Goal: Task Accomplishment & Management: Complete application form

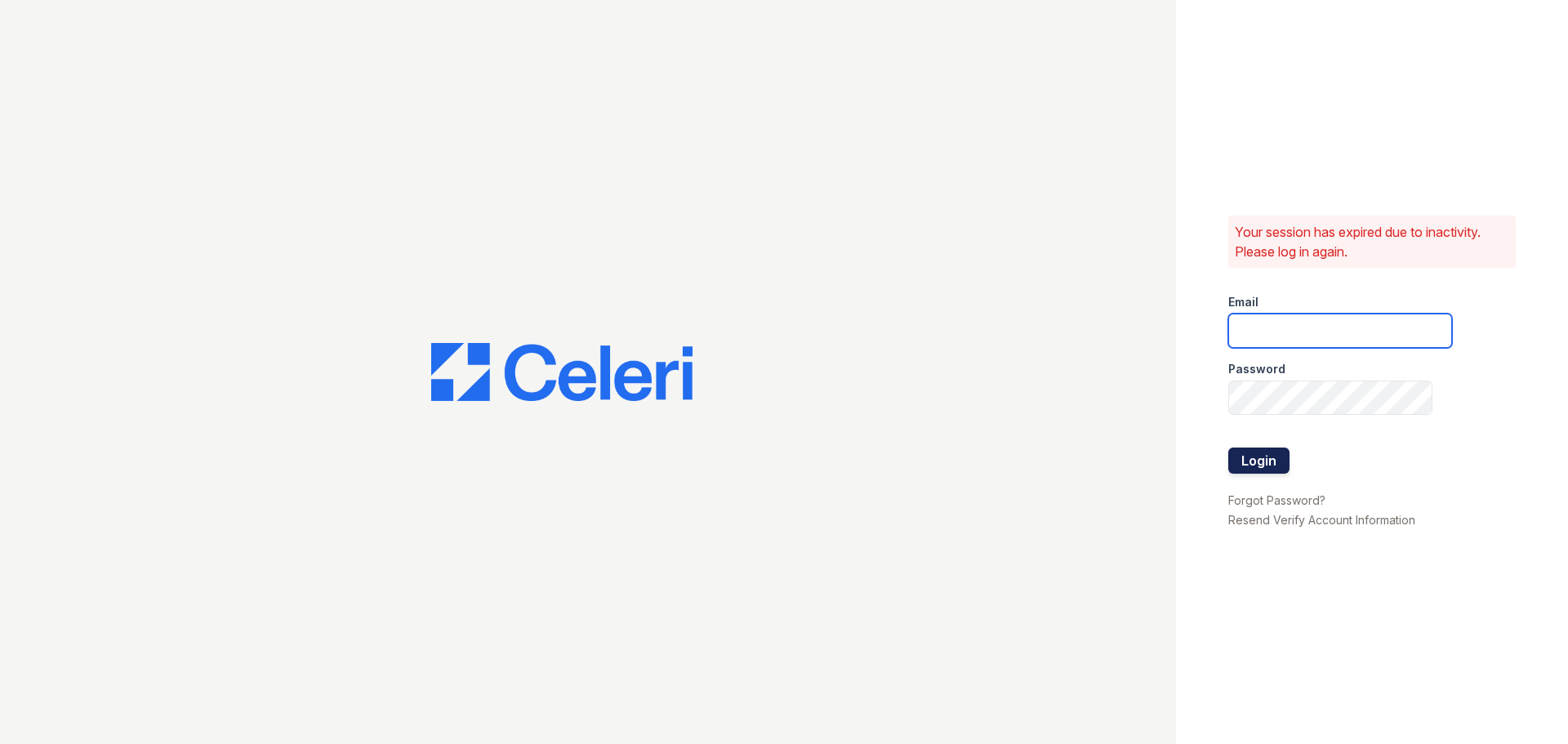
type input "[EMAIL_ADDRESS][DOMAIN_NAME]"
click at [1258, 451] on button "Login" at bounding box center [1259, 460] width 61 height 26
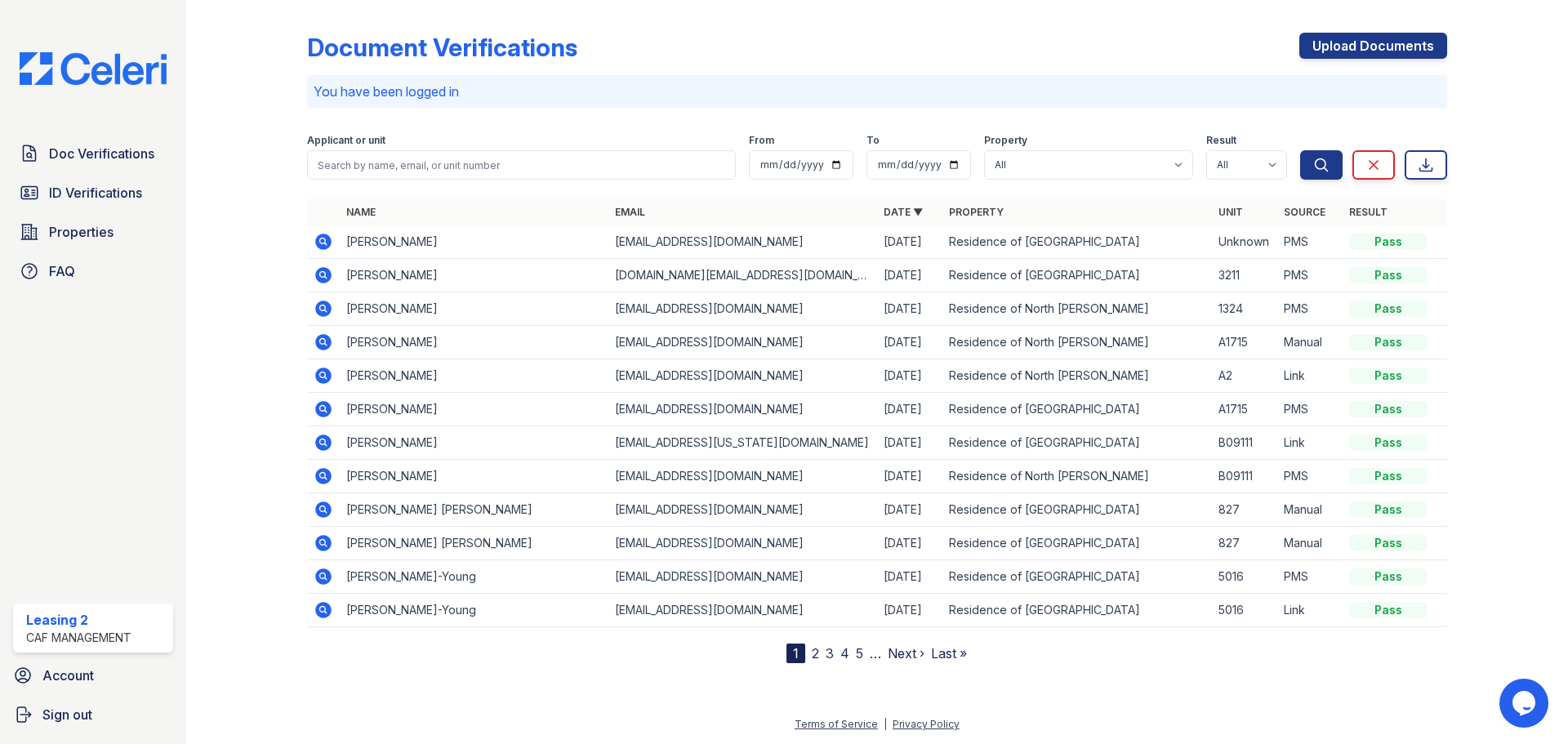
click at [900, 55] on div "Document Verifications Upload Documents" at bounding box center [877, 53] width 1140 height 42
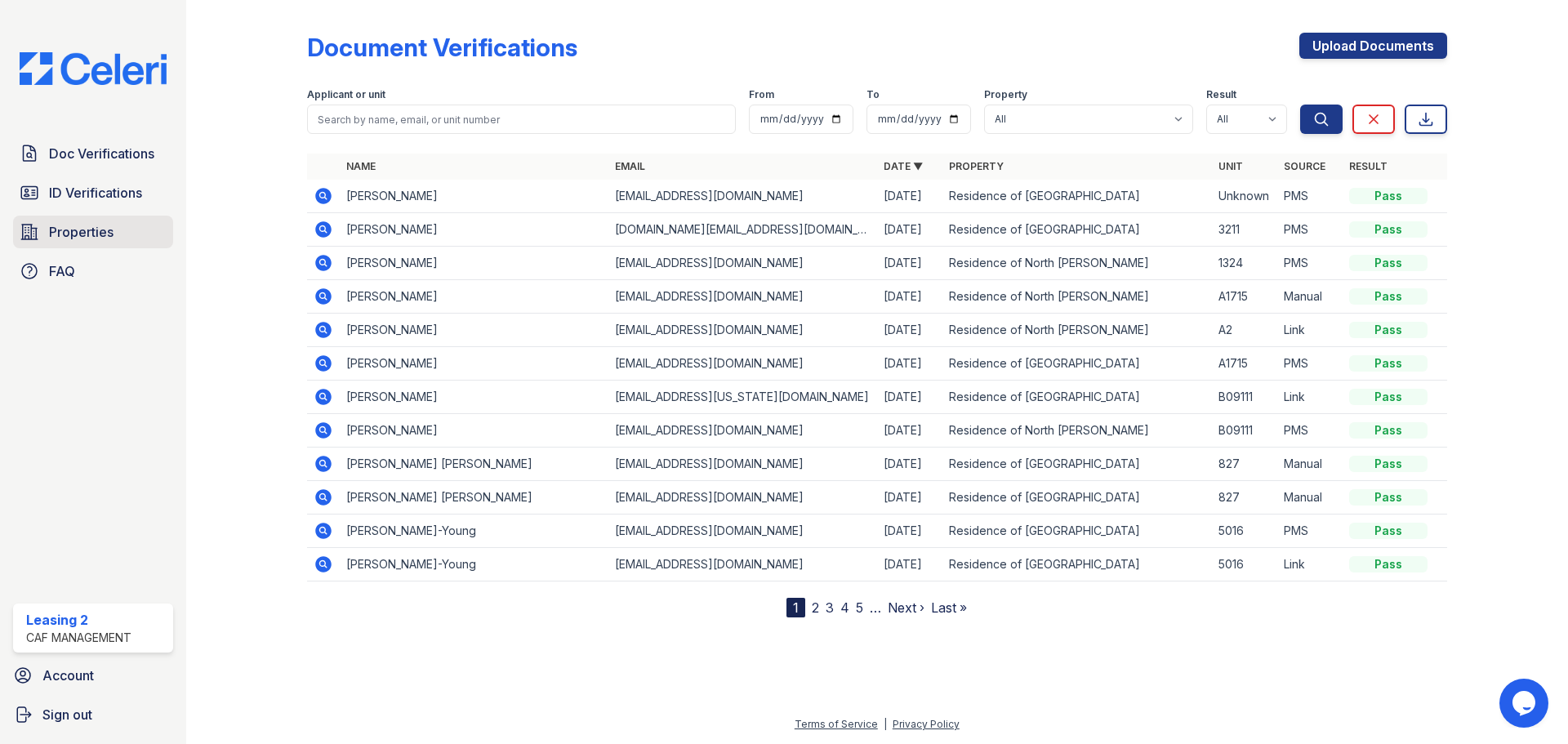
click at [125, 229] on link "Properties" at bounding box center [94, 232] width 160 height 32
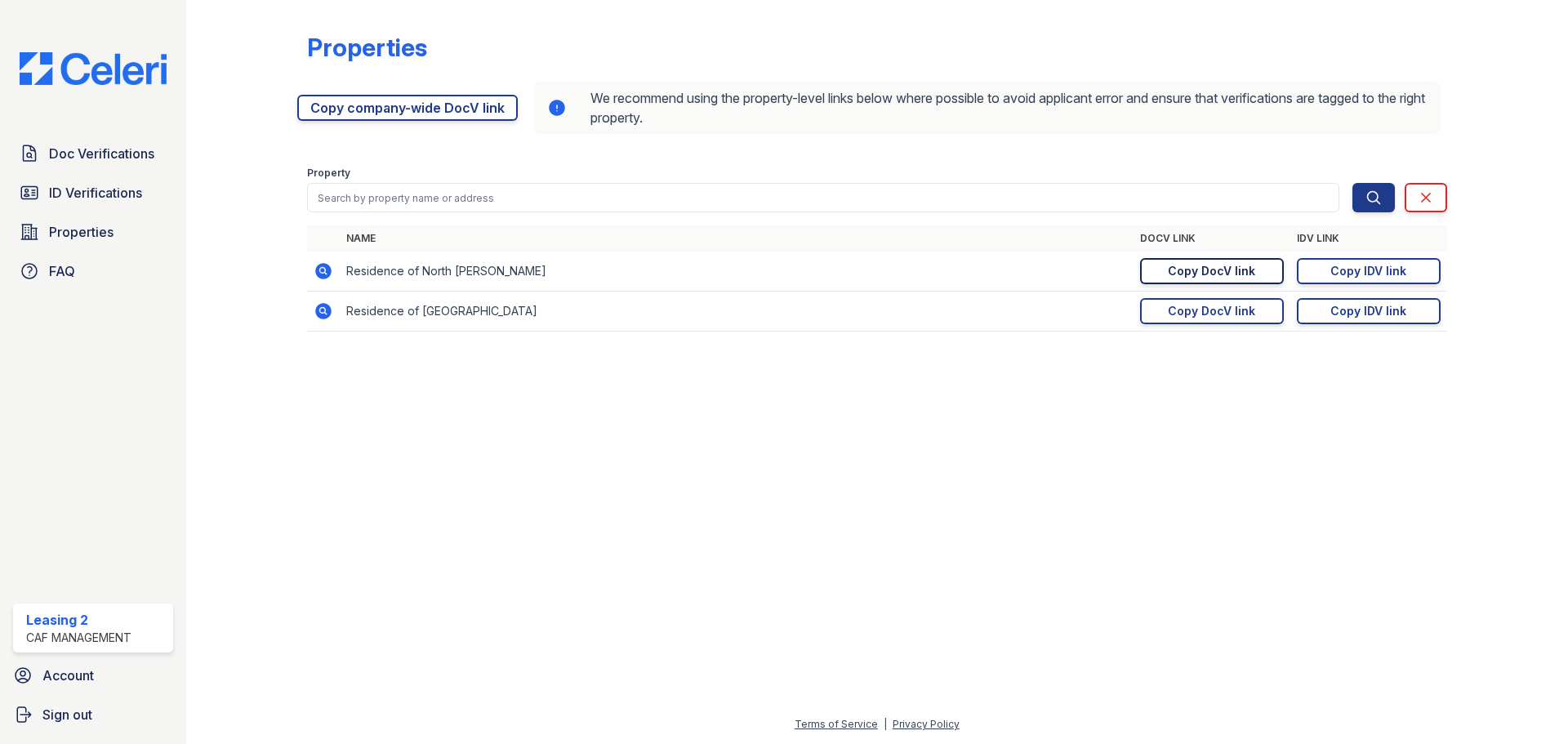
click at [1244, 274] on div "Copy DocV link" at bounding box center [1212, 271] width 87 height 16
click at [847, 58] on div "Properties" at bounding box center [877, 53] width 1140 height 42
click at [1362, 278] on div "Copy IDV link" at bounding box center [1368, 271] width 76 height 16
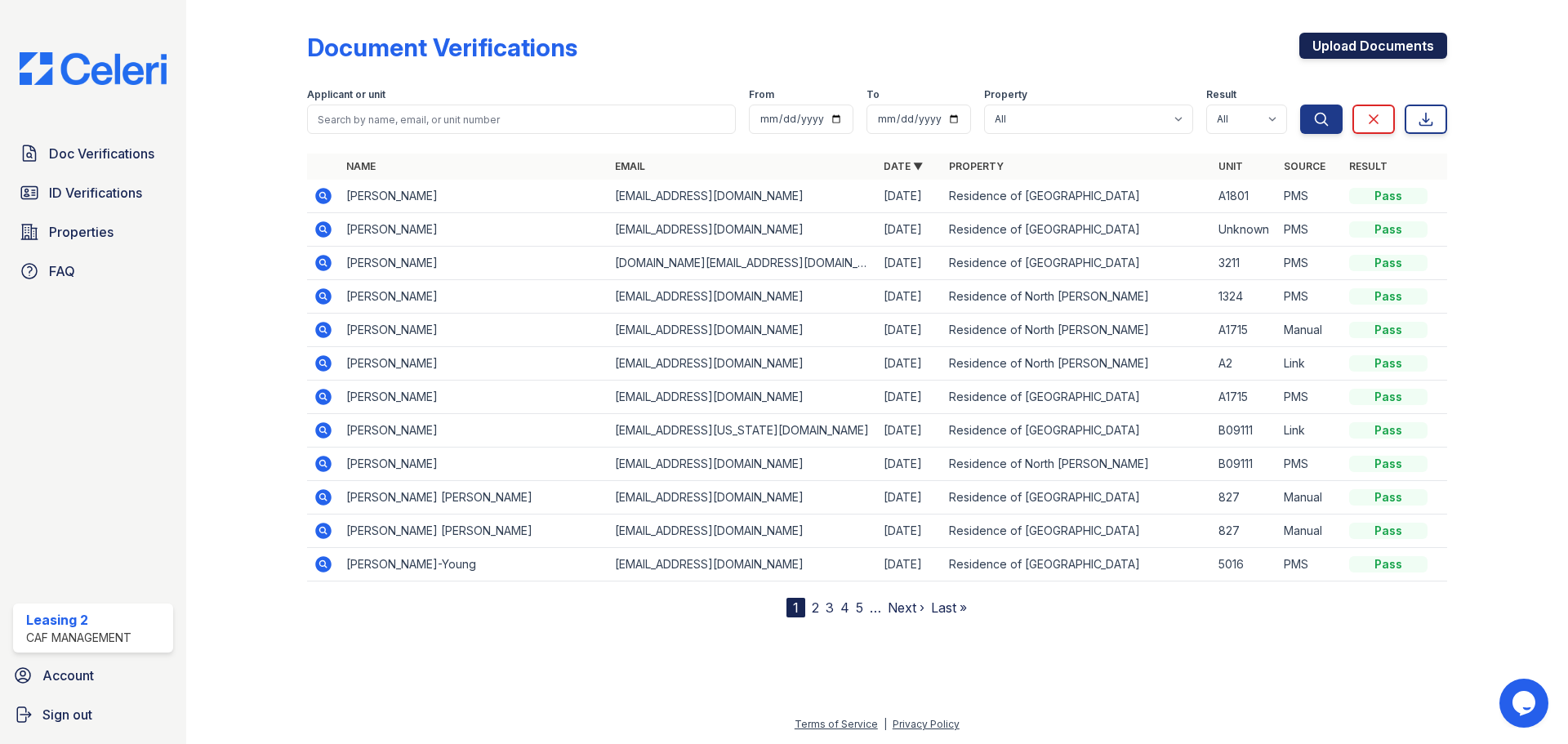
click at [1370, 46] on link "Upload Documents" at bounding box center [1374, 45] width 148 height 26
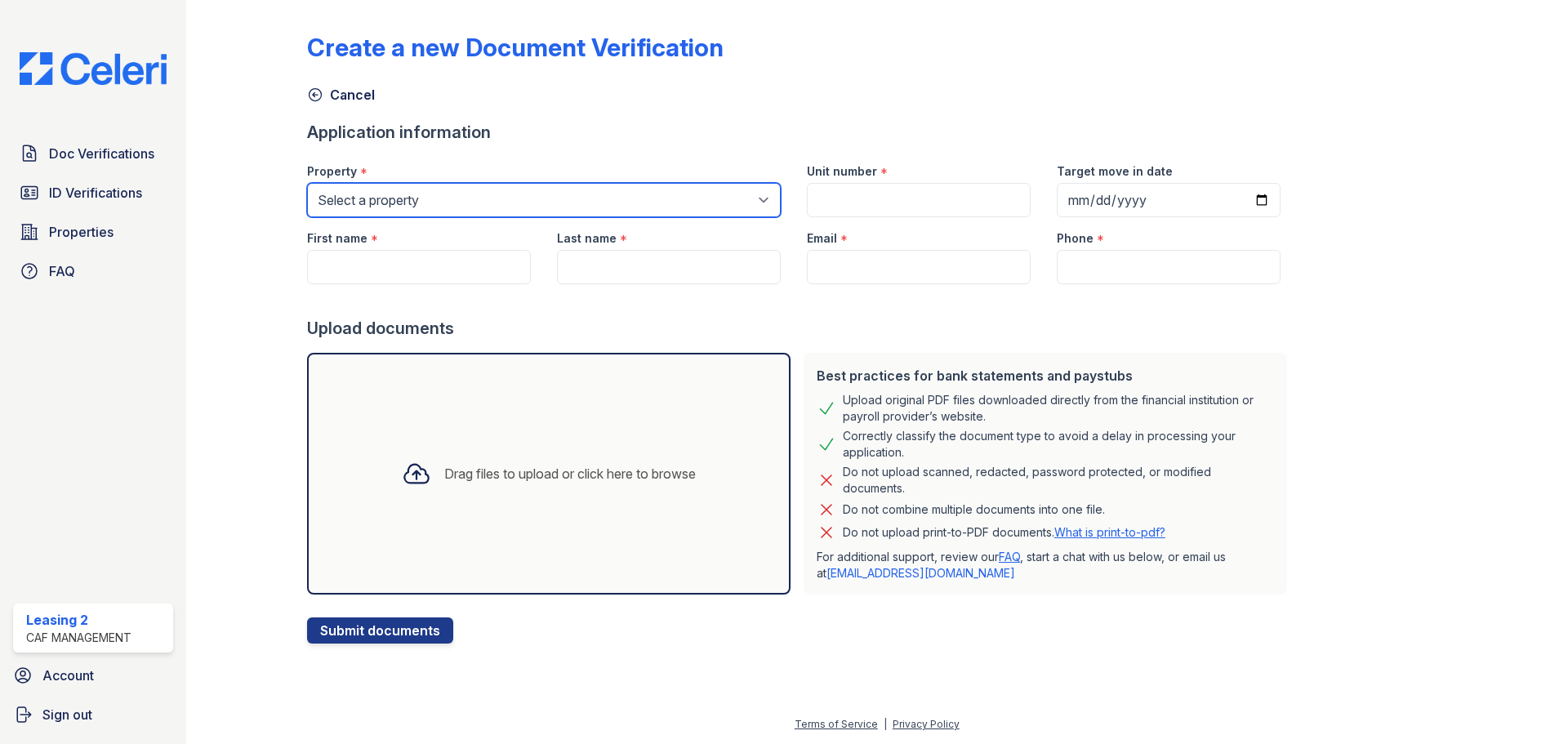
click at [561, 194] on select "Select a property Residence of North Dallas Residence of North Dallas II" at bounding box center [544, 200] width 473 height 34
select select "4627"
click at [307, 183] on select "Select a property Residence of North Dallas Residence of North Dallas II" at bounding box center [544, 200] width 473 height 34
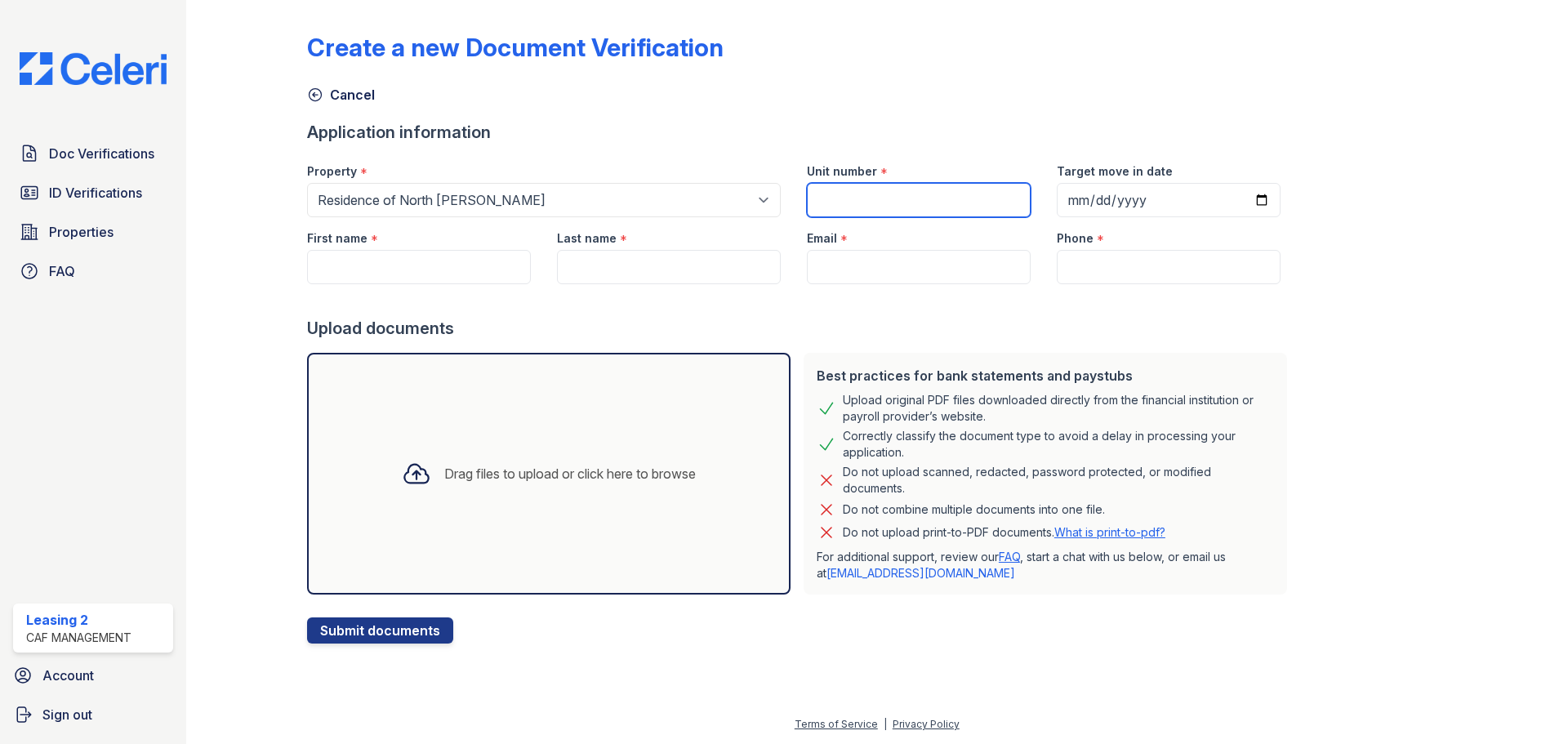
click at [885, 198] on input "Unit number" at bounding box center [919, 200] width 224 height 34
type input "A0415"
click at [498, 266] on input "First name" at bounding box center [419, 267] width 224 height 34
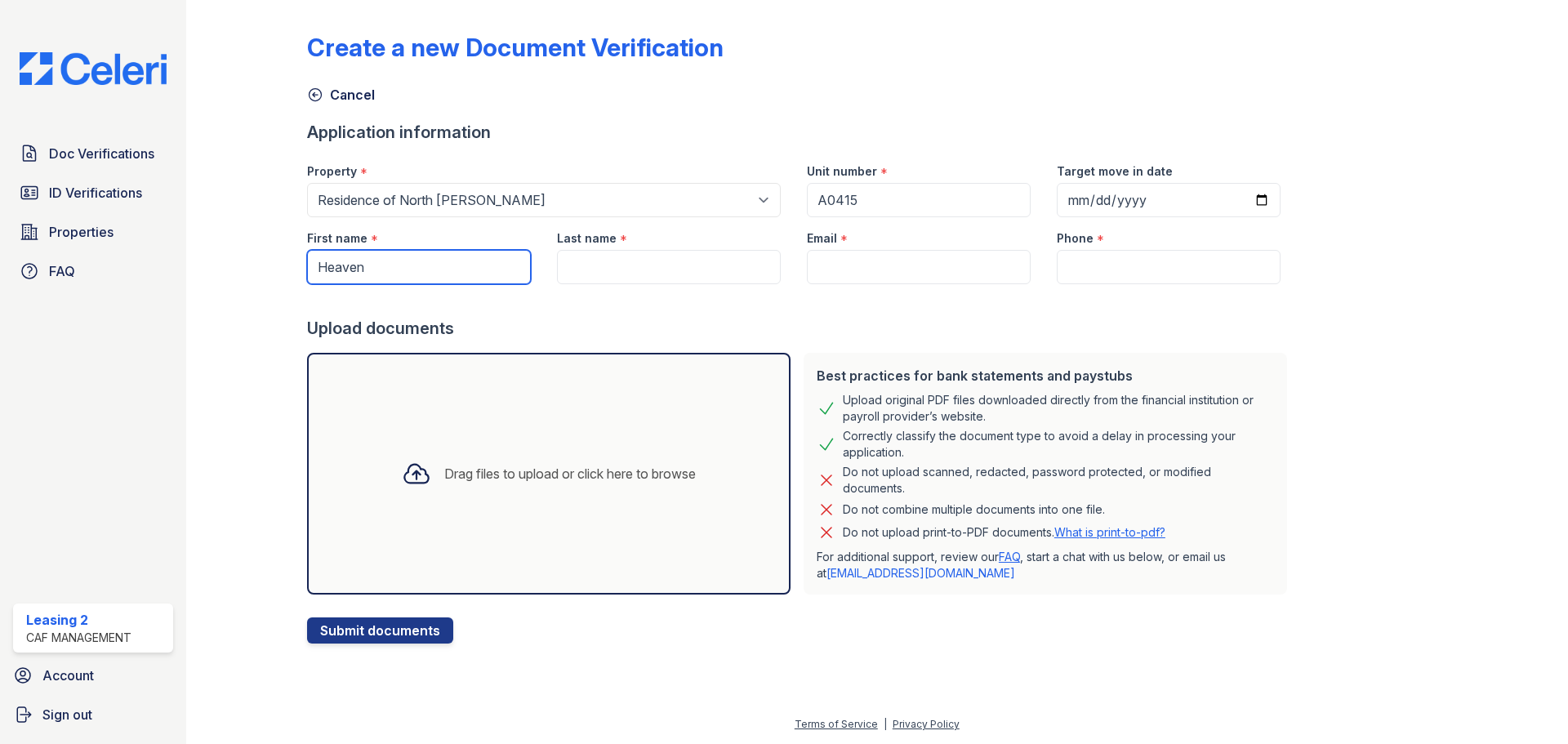
type input "Heaven"
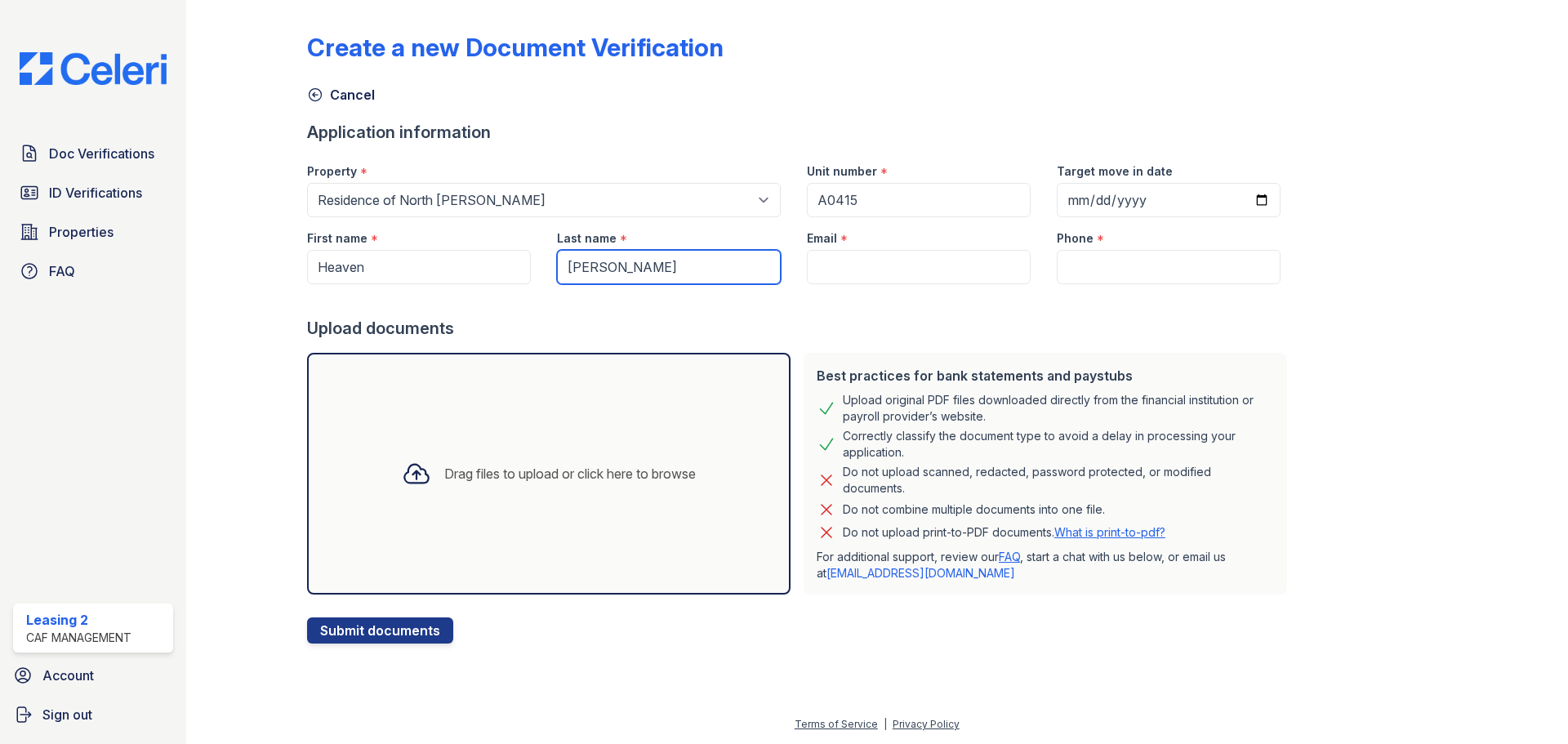
type input "[PERSON_NAME]"
paste input "[EMAIL_ADDRESS][DOMAIN_NAME]"
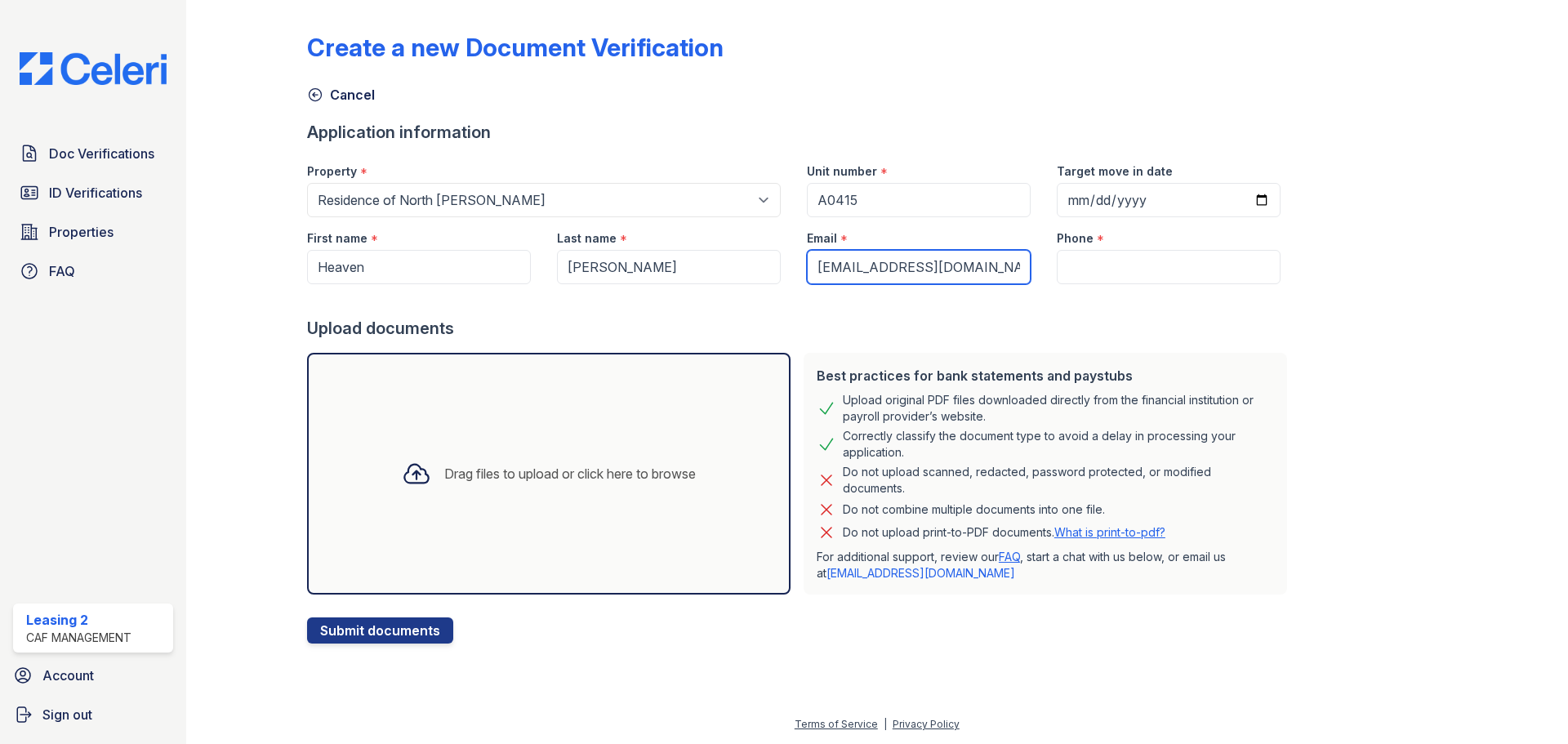
type input "[EMAIL_ADDRESS][DOMAIN_NAME]"
click at [1167, 272] on input "Phone" at bounding box center [1168, 267] width 224 height 34
paste input "(972) 282-0441"
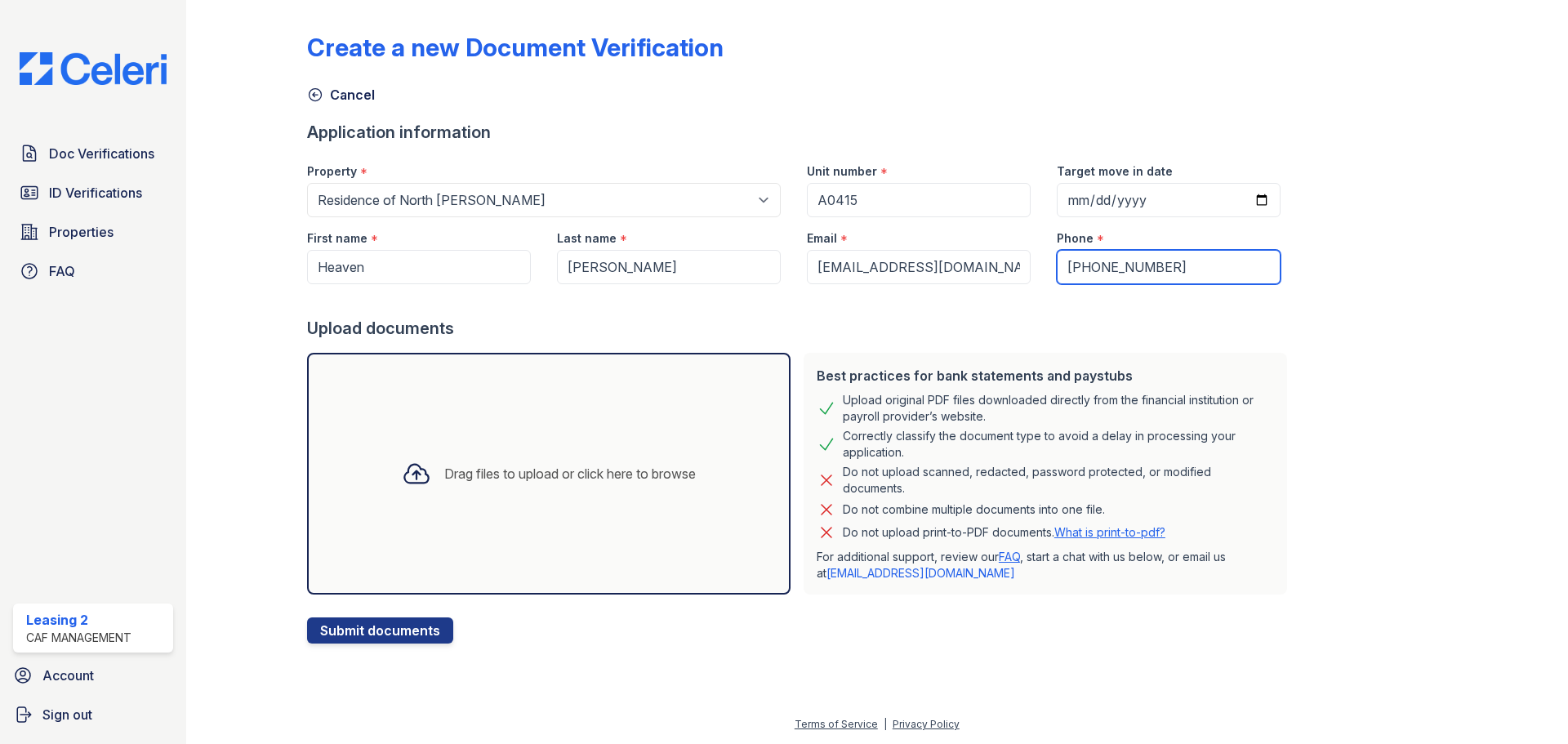
type input "(972) 282-0441"
click at [616, 454] on div "Drag files to upload or click here to browse" at bounding box center [549, 473] width 320 height 56
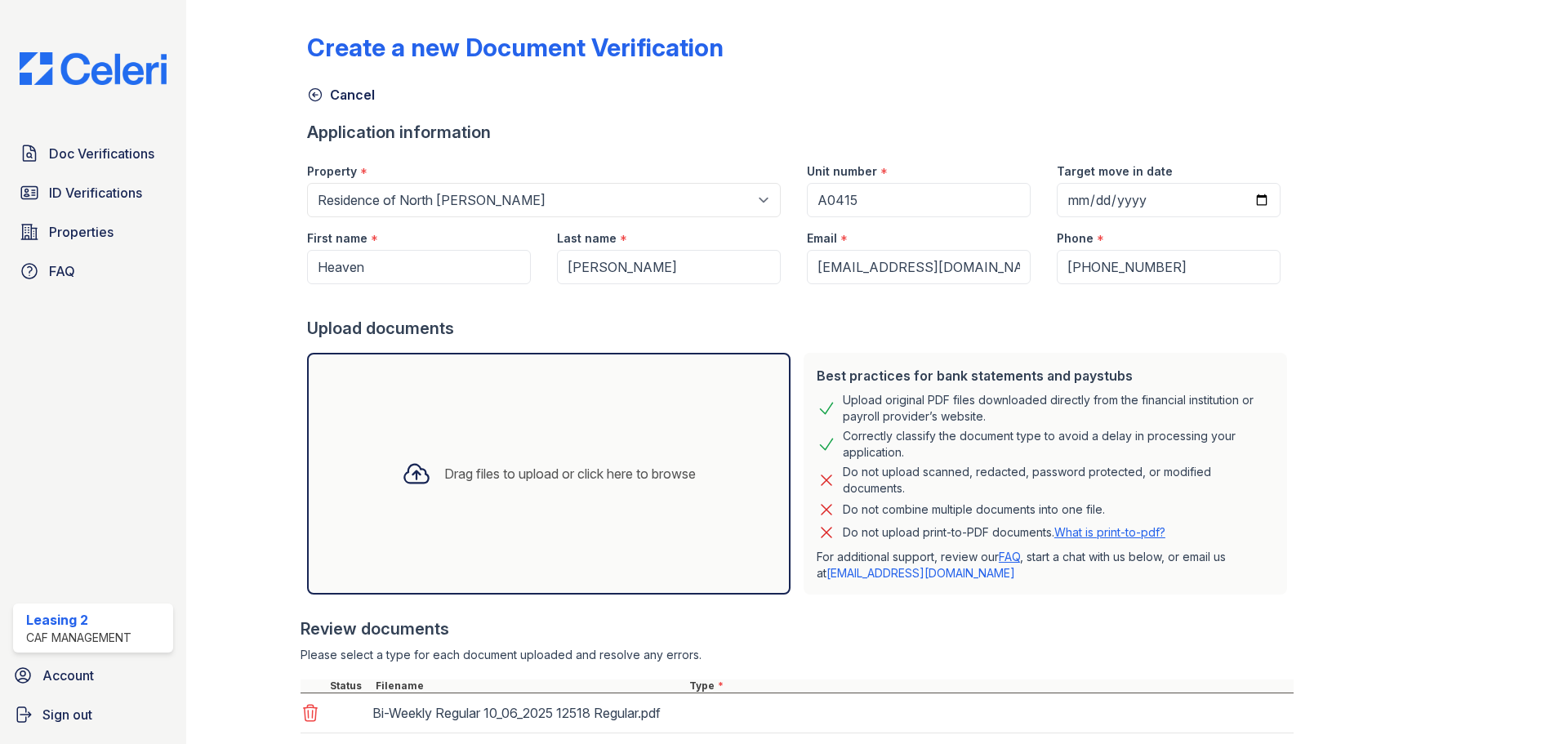
scroll to position [224, 0]
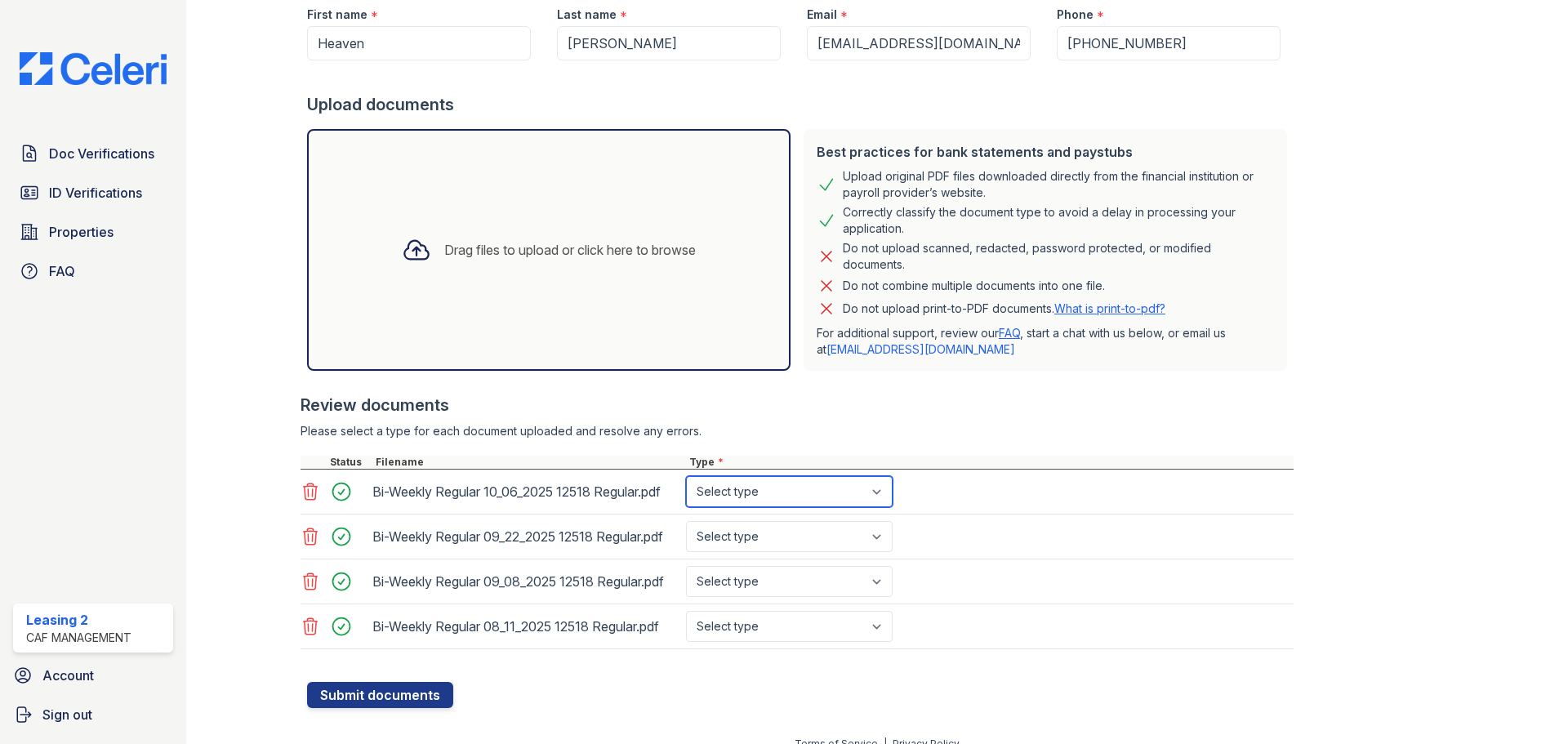
click at [744, 504] on select "Select type Paystub Bank Statement Offer Letter Tax Documents Benefit Award Let…" at bounding box center [789, 491] width 207 height 31
select select "paystub"
click at [686, 476] on select "Select type Paystub Bank Statement Offer Letter Tax Documents Benefit Award Let…" at bounding box center [789, 491] width 207 height 31
click at [749, 534] on select "Select type Paystub Bank Statement Offer Letter Tax Documents Benefit Award Let…" at bounding box center [789, 536] width 207 height 31
select select "paystub"
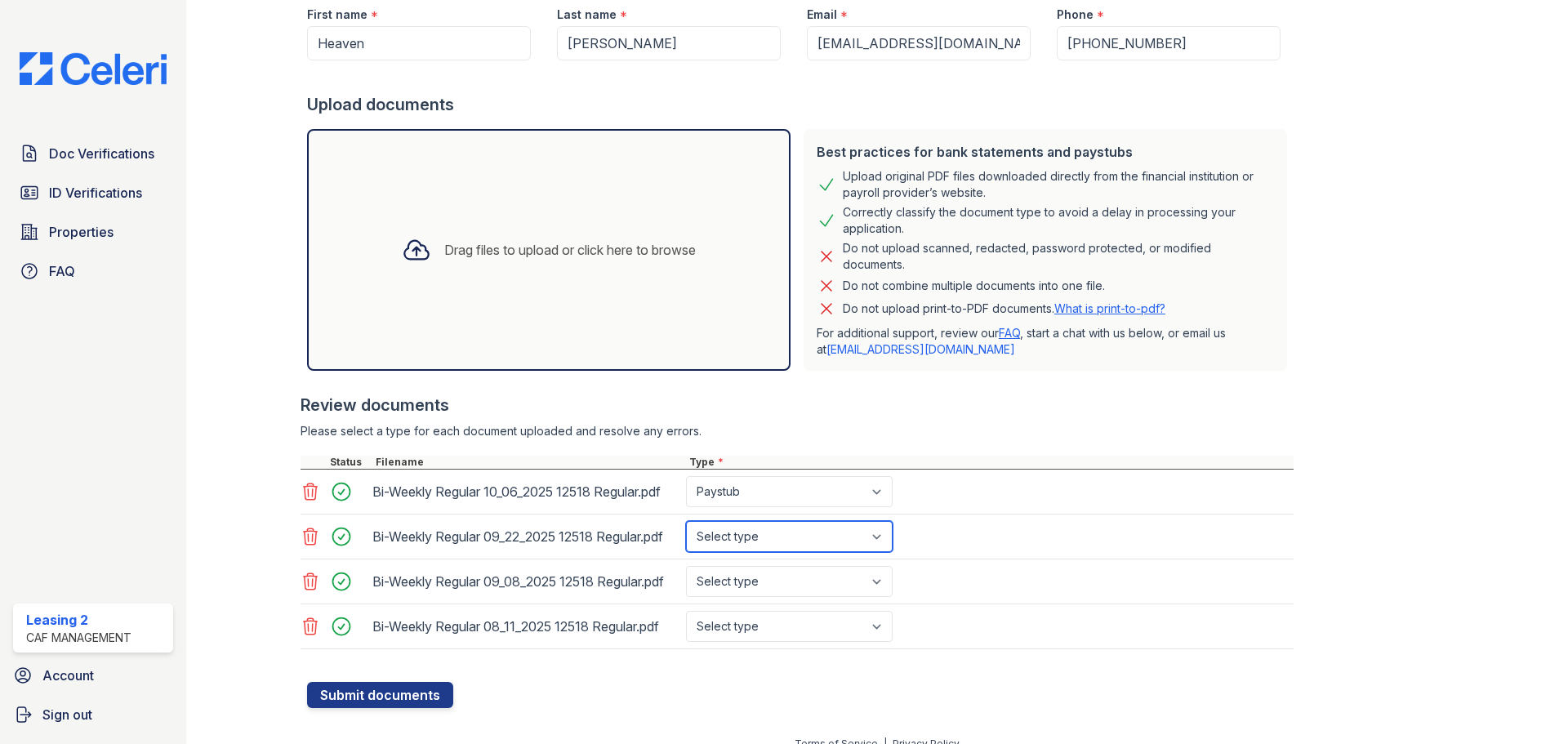
click at [686, 521] on select "Select type Paystub Bank Statement Offer Letter Tax Documents Benefit Award Let…" at bounding box center [789, 536] width 207 height 31
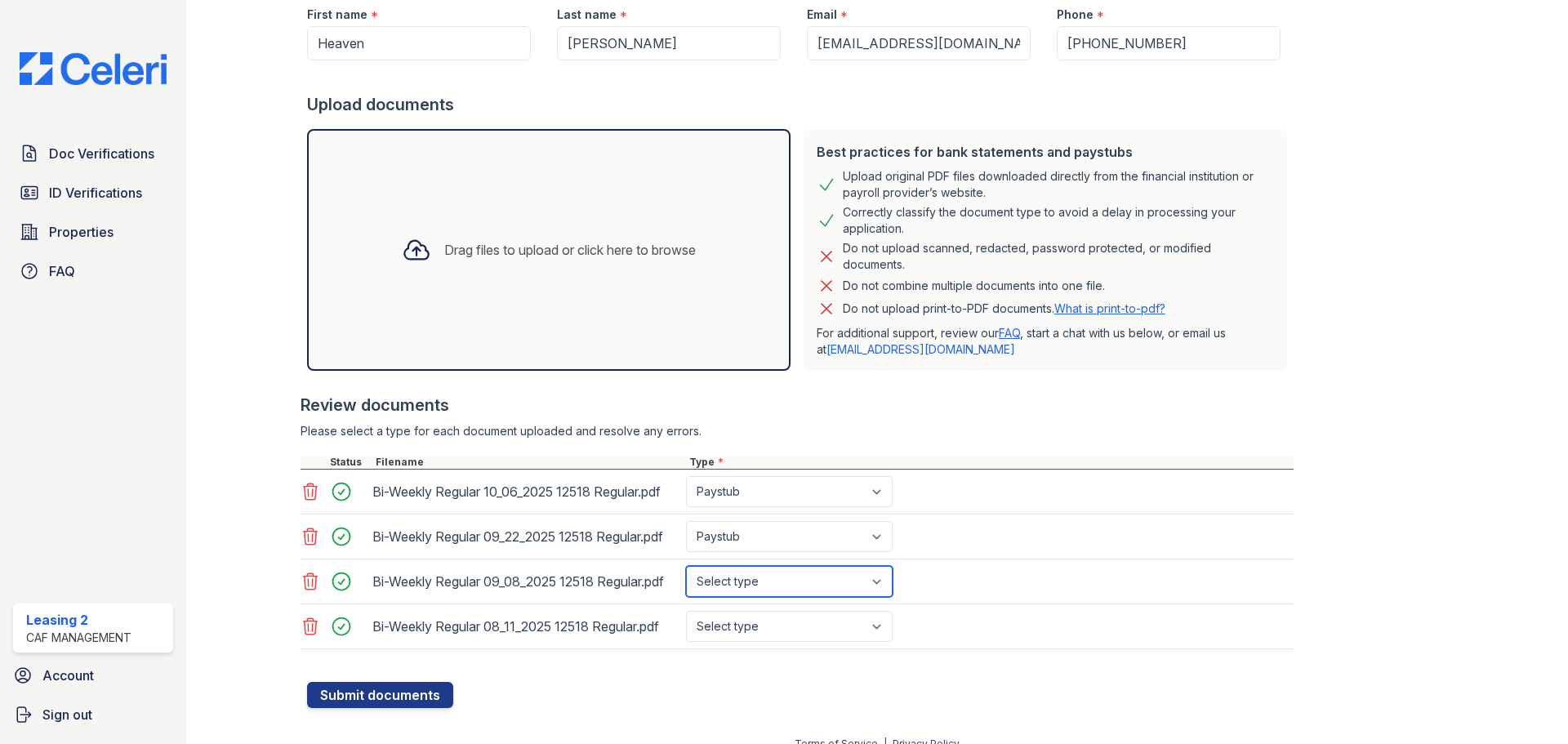
click at [745, 578] on select "Select type Paystub Bank Statement Offer Letter Tax Documents Benefit Award Let…" at bounding box center [789, 581] width 207 height 31
select select "paystub"
click at [686, 566] on select "Select type Paystub Bank Statement Offer Letter Tax Documents Benefit Award Let…" at bounding box center [789, 581] width 207 height 31
click at [764, 619] on select "Select type Paystub Bank Statement Offer Letter Tax Documents Benefit Award Let…" at bounding box center [789, 626] width 207 height 31
select select "paystub"
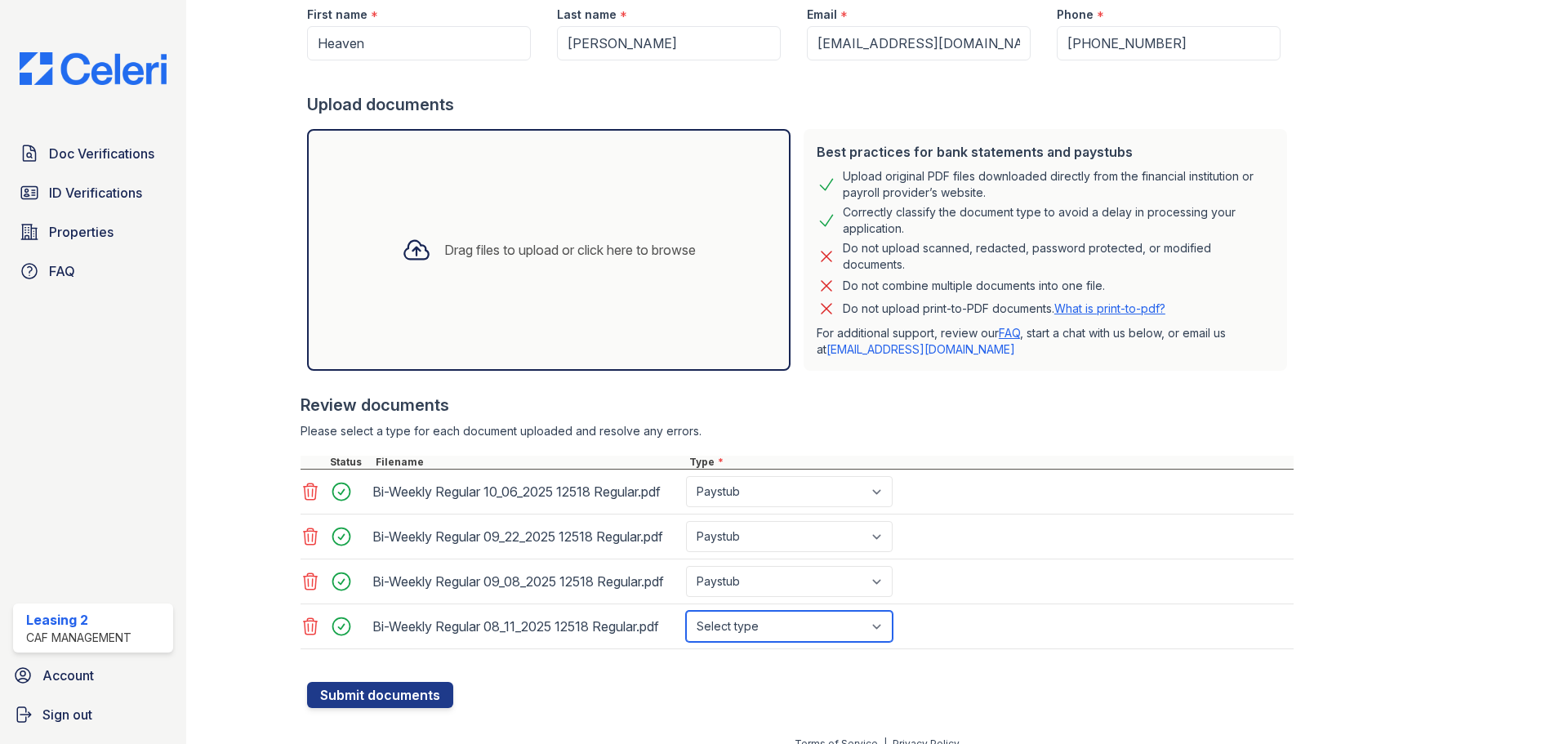
click at [686, 611] on select "Select type Paystub Bank Statement Offer Letter Tax Documents Benefit Award Let…" at bounding box center [789, 626] width 207 height 31
click at [367, 695] on button "Submit documents" at bounding box center [380, 695] width 146 height 26
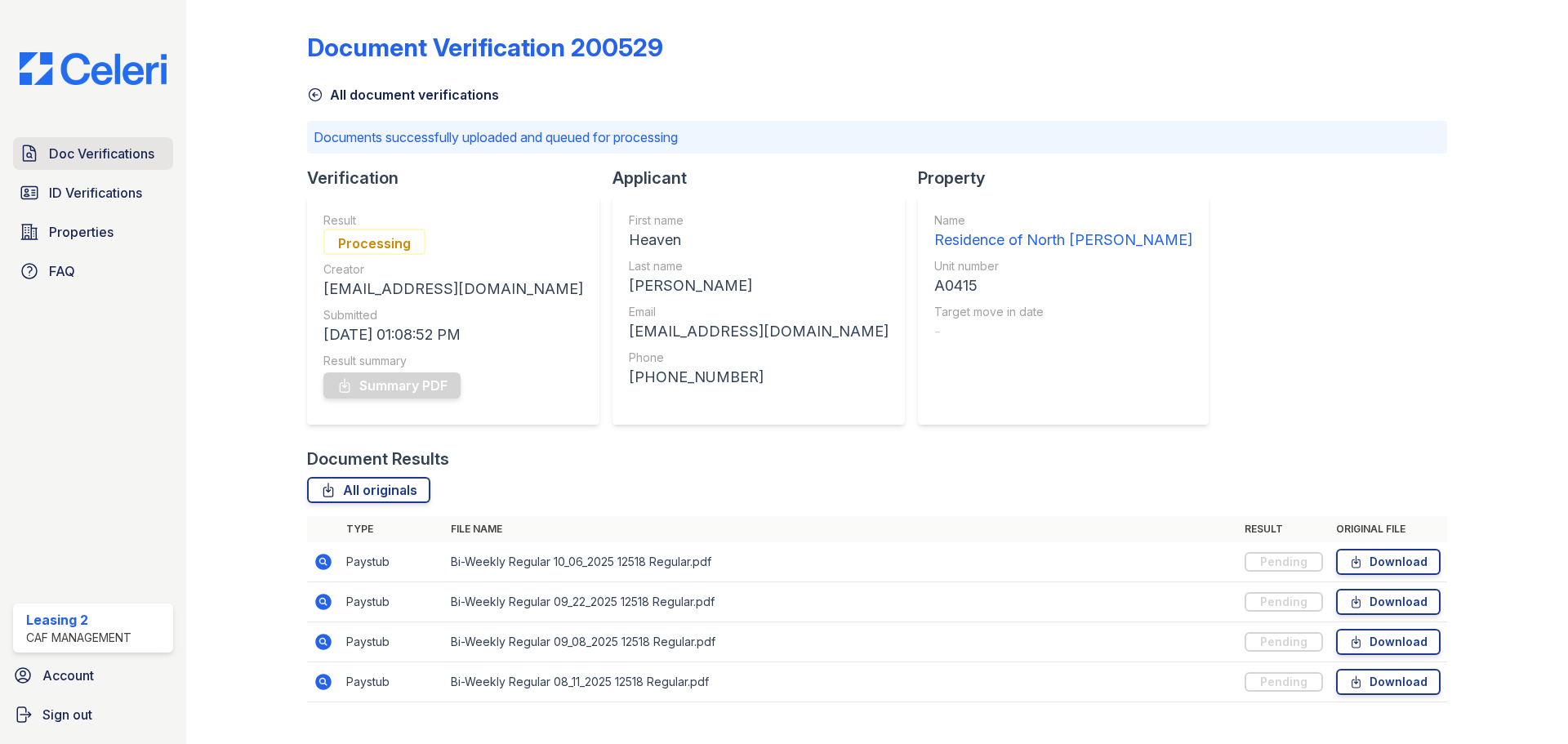
click at [113, 146] on span "Doc Verifications" at bounding box center [101, 154] width 105 height 20
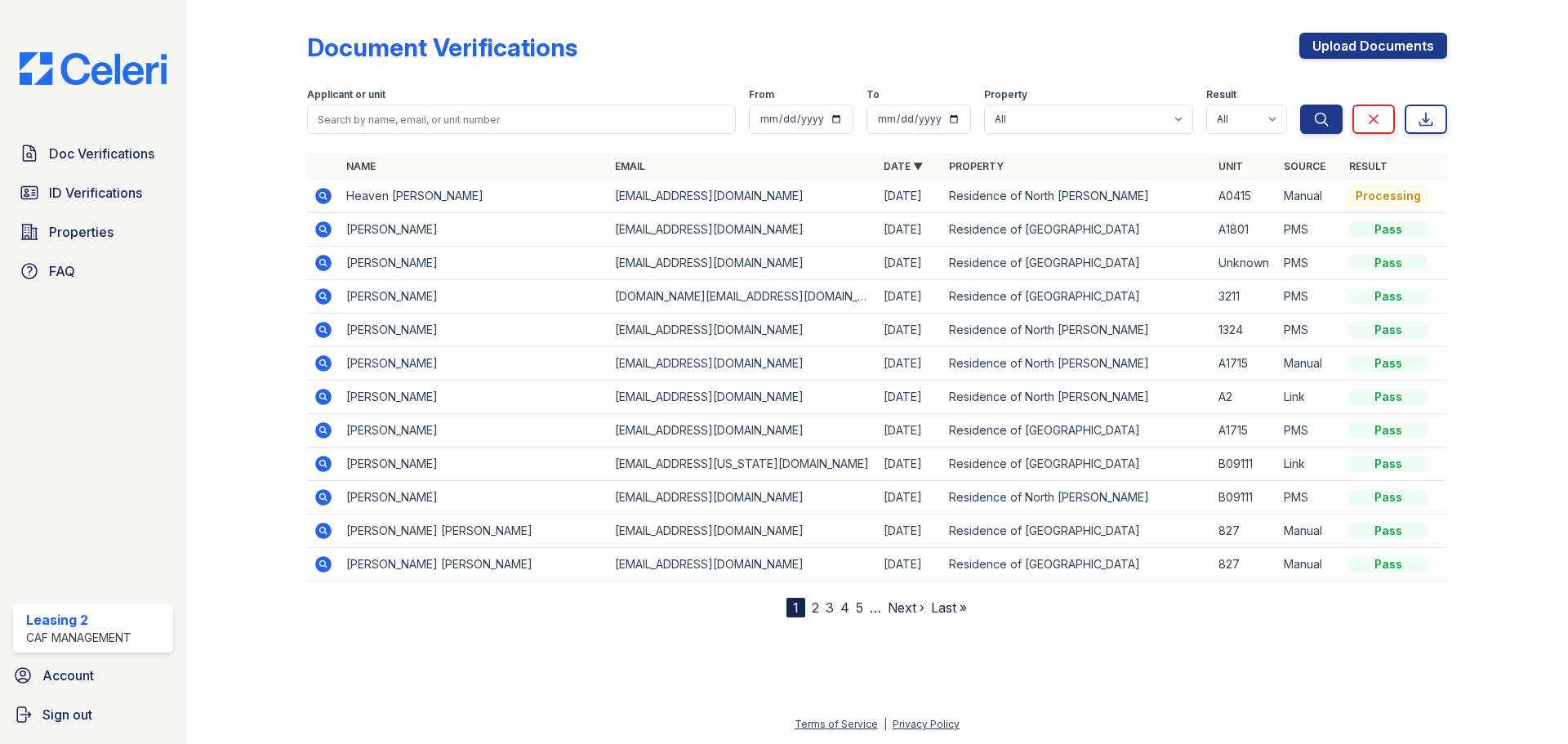
click at [322, 192] on icon at bounding box center [323, 196] width 20 height 20
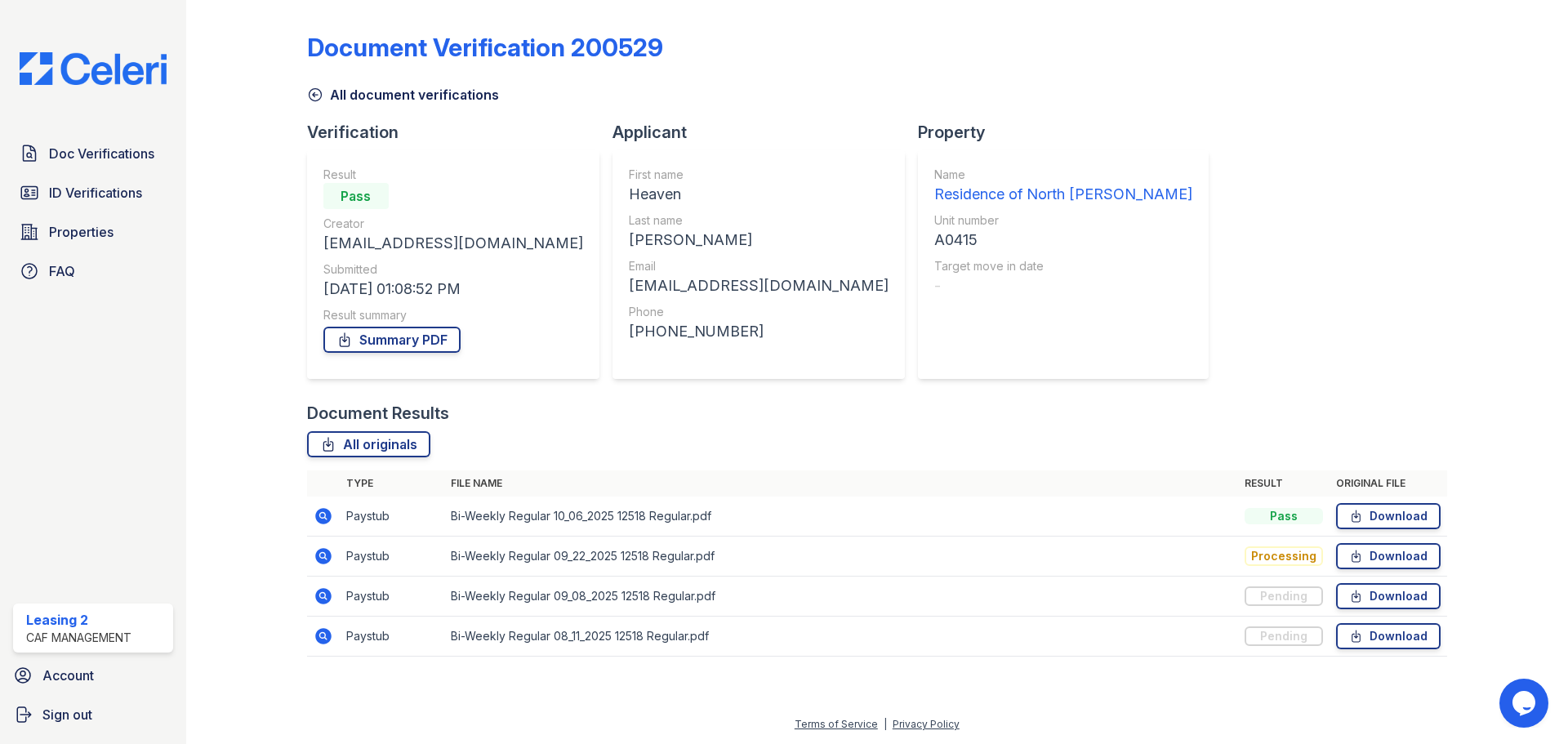
click at [1175, 99] on div "All document verifications" at bounding box center [877, 89] width 1140 height 30
click at [126, 158] on span "Doc Verifications" at bounding box center [101, 154] width 105 height 20
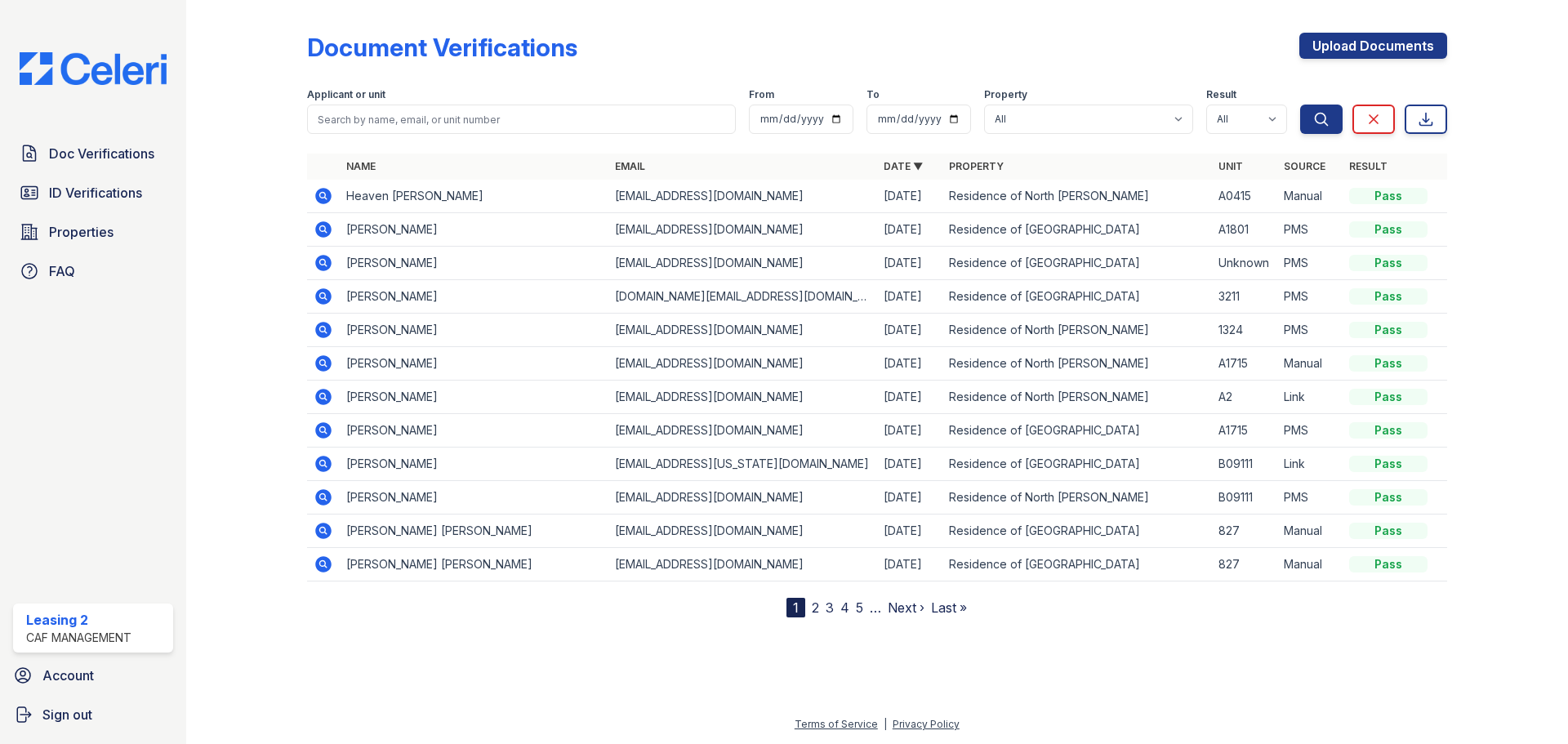
click at [325, 199] on icon at bounding box center [323, 196] width 16 height 16
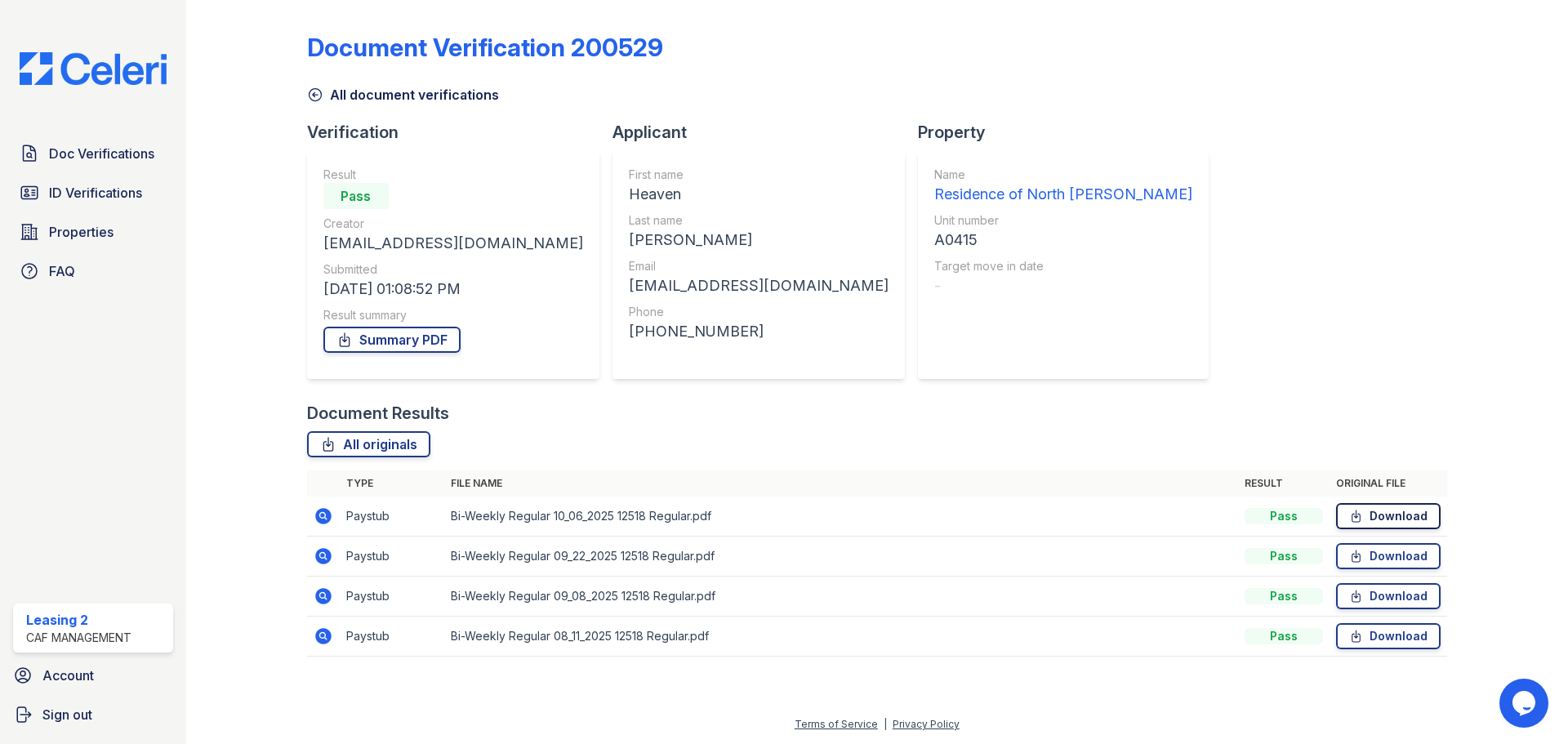
click at [1406, 519] on link "Download" at bounding box center [1389, 515] width 104 height 26
click at [1419, 564] on link "Download" at bounding box center [1389, 555] width 104 height 26
click at [1410, 601] on link "Download" at bounding box center [1389, 596] width 104 height 26
click at [1404, 639] on link "Download" at bounding box center [1389, 635] width 104 height 26
click at [401, 338] on link "Summary PDF" at bounding box center [392, 339] width 137 height 26
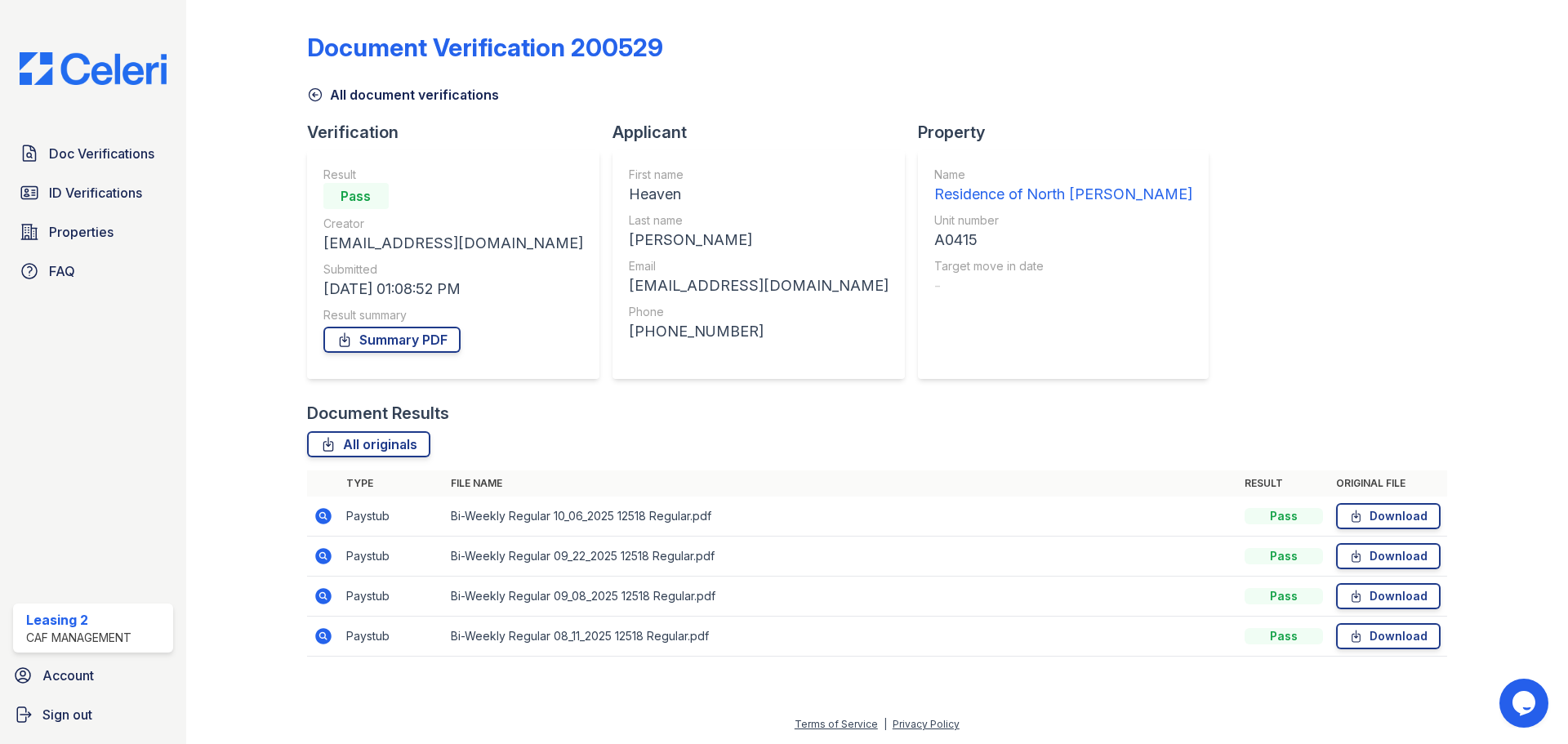
click at [756, 38] on div "Document Verification 200529" at bounding box center [877, 53] width 1140 height 42
